Goal: Obtain resource: Download file/media

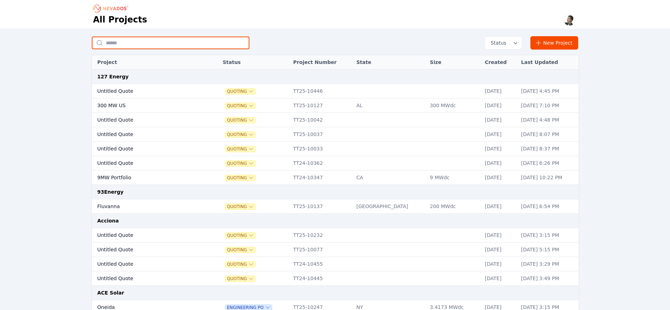
click at [165, 41] on input "text" at bounding box center [170, 43] width 157 height 13
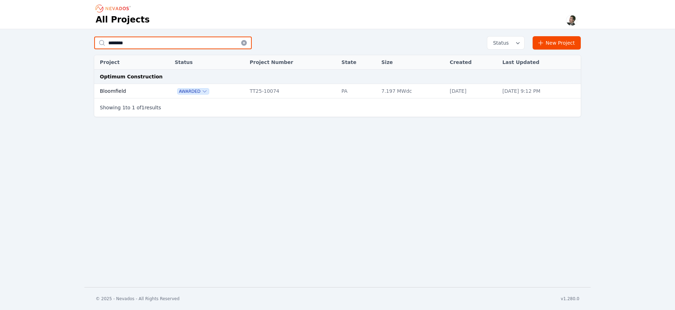
type input "********"
click at [120, 88] on td "Bloomfield" at bounding box center [126, 91] width 64 height 14
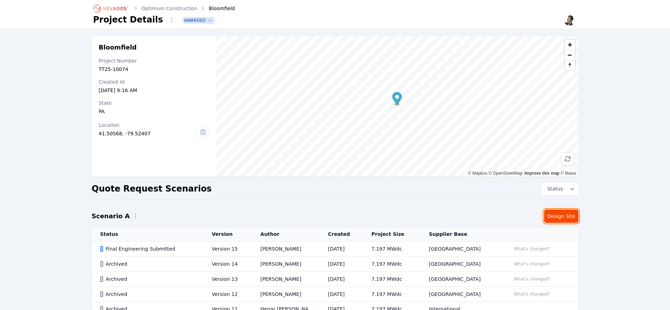
click at [561, 217] on link "Design Site" at bounding box center [561, 215] width 34 height 13
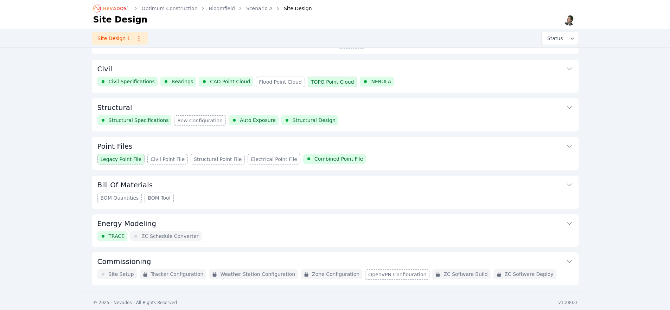
scroll to position [35, 0]
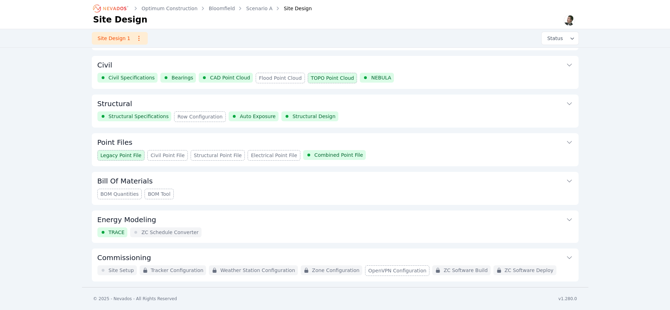
click at [291, 99] on button "Structural" at bounding box center [334, 103] width 475 height 17
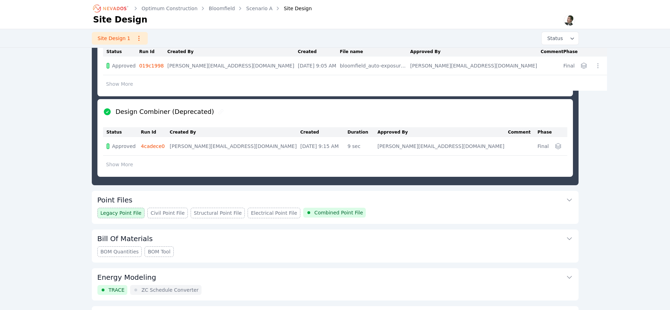
scroll to position [331, 0]
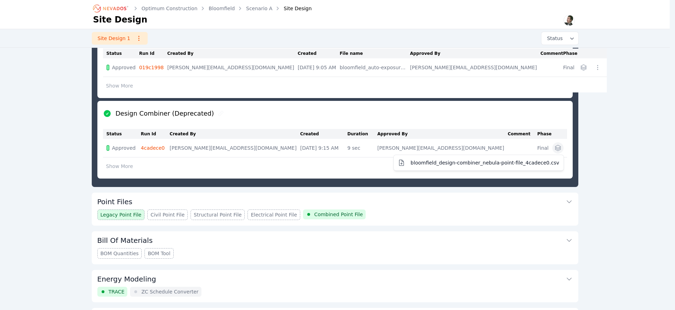
click at [556, 147] on icon "button" at bounding box center [558, 148] width 6 height 6
click at [164, 147] on table "Status Run Id Created By Created Duration Approved By Comment Phase Approved 4c…" at bounding box center [335, 151] width 464 height 44
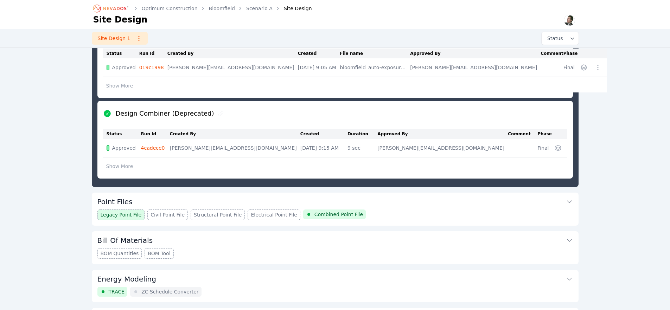
click at [161, 147] on link "4cadece0" at bounding box center [153, 148] width 24 height 6
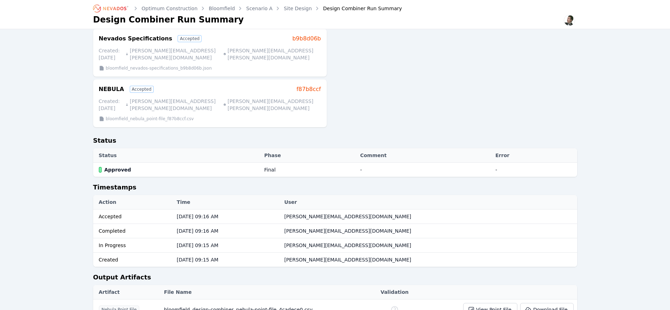
scroll to position [169, 0]
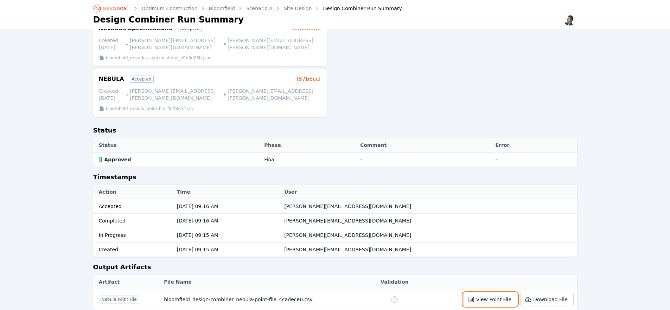
click at [499, 293] on button "View Point File" at bounding box center [490, 299] width 54 height 13
